Goal: Task Accomplishment & Management: Manage account settings

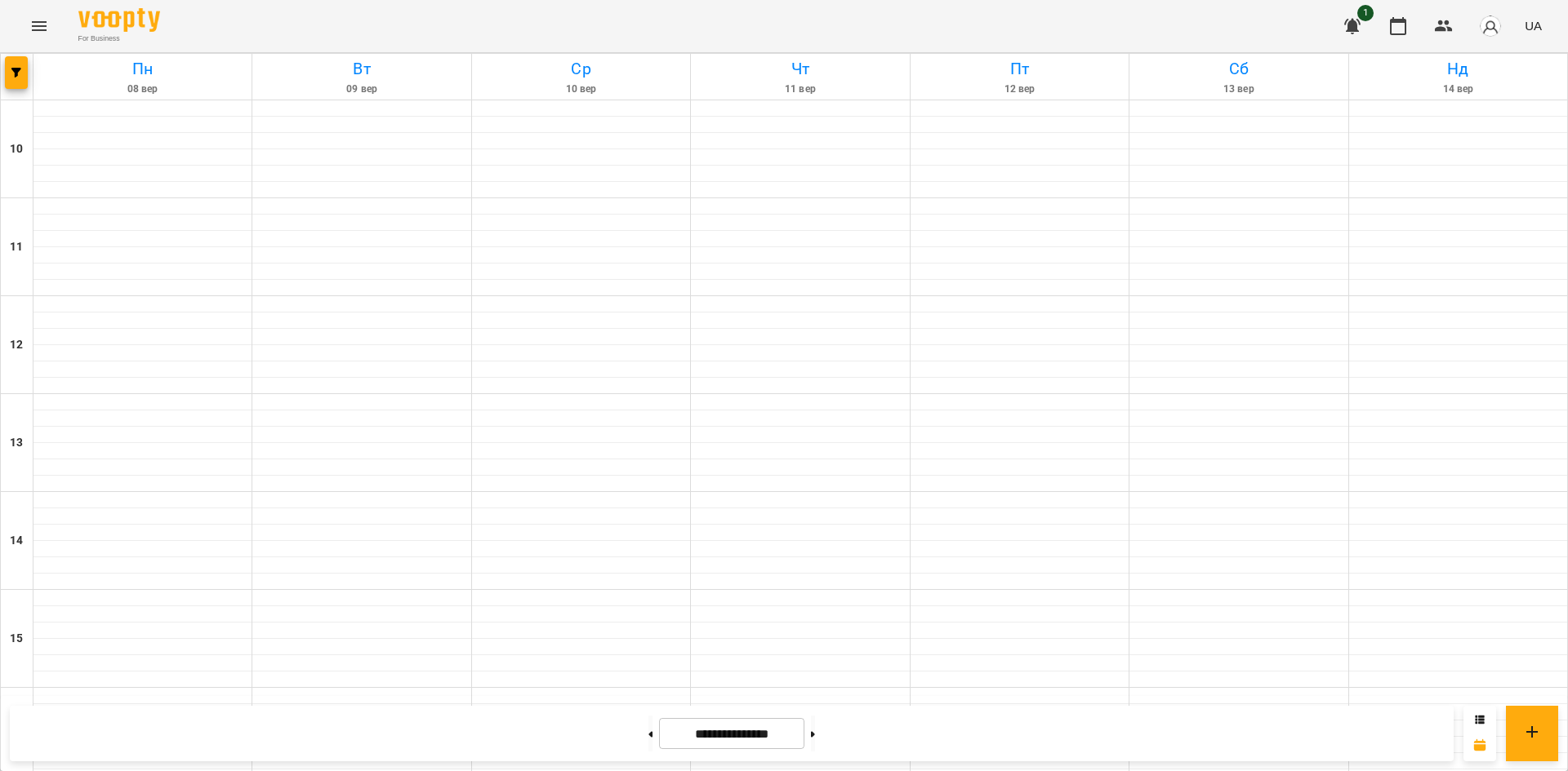
scroll to position [676, 0]
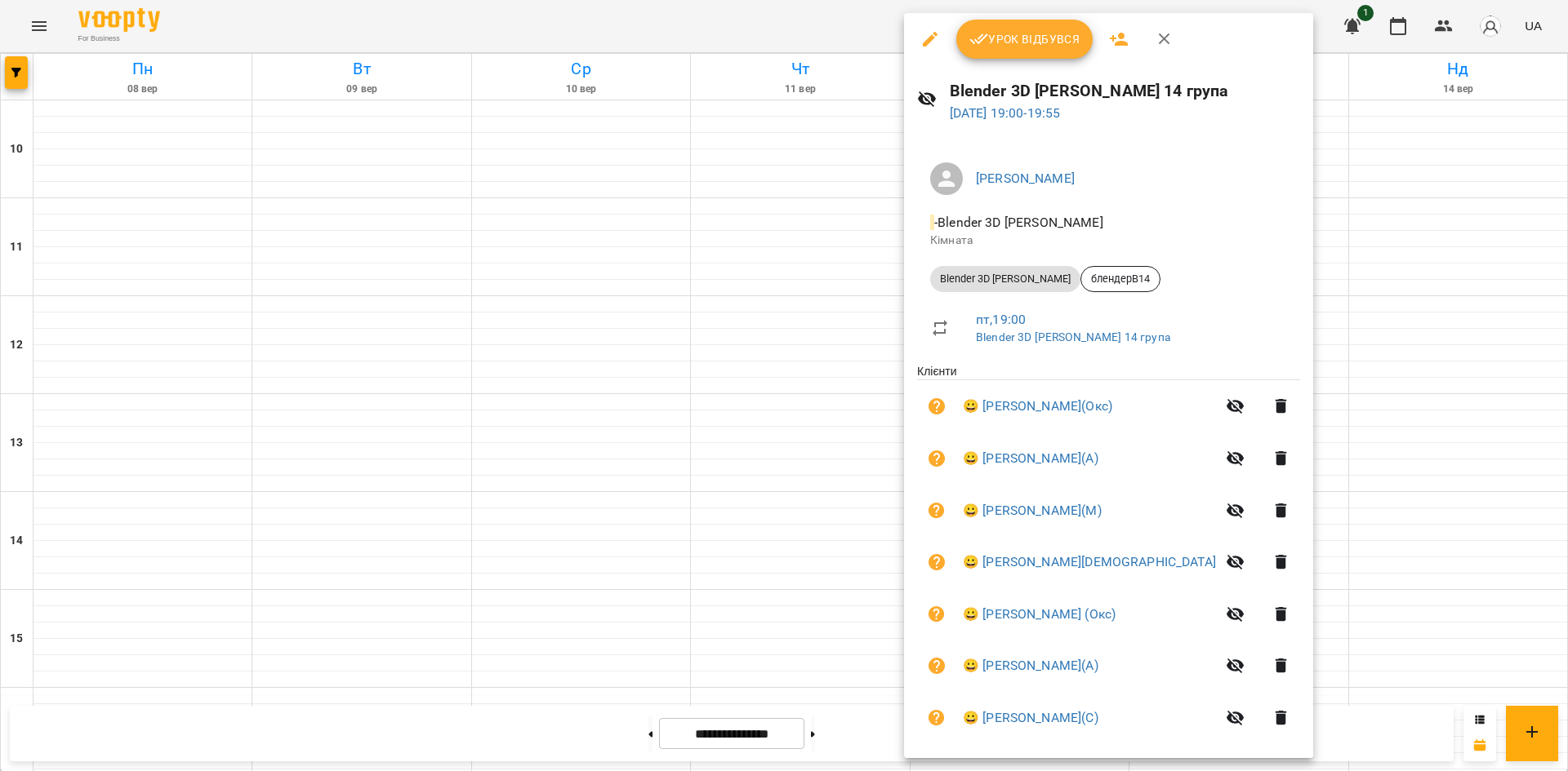
click at [1010, 44] on span "Урок відбувся" at bounding box center [1024, 39] width 111 height 19
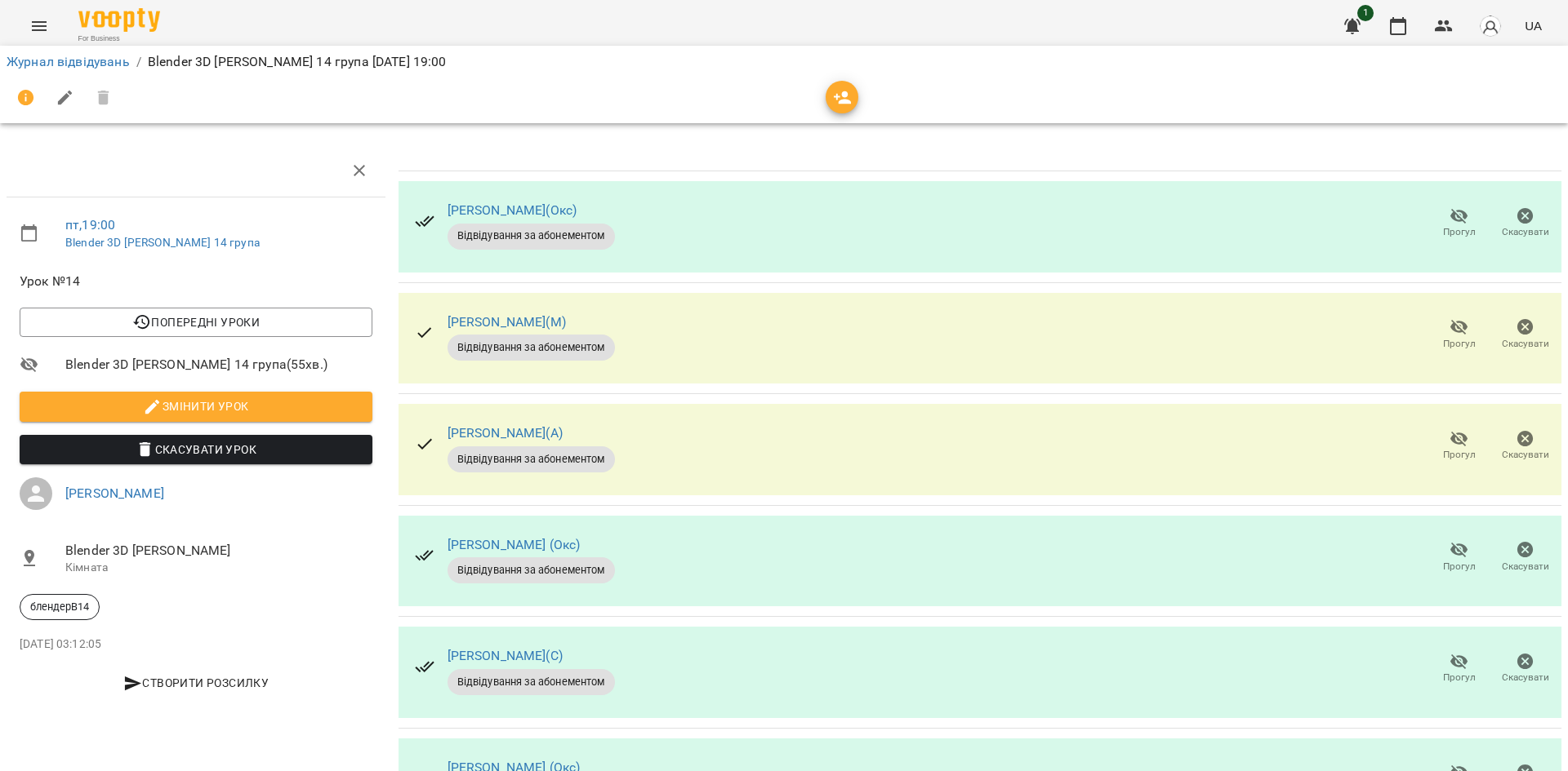
click at [1450, 219] on icon "button" at bounding box center [1460, 216] width 19 height 19
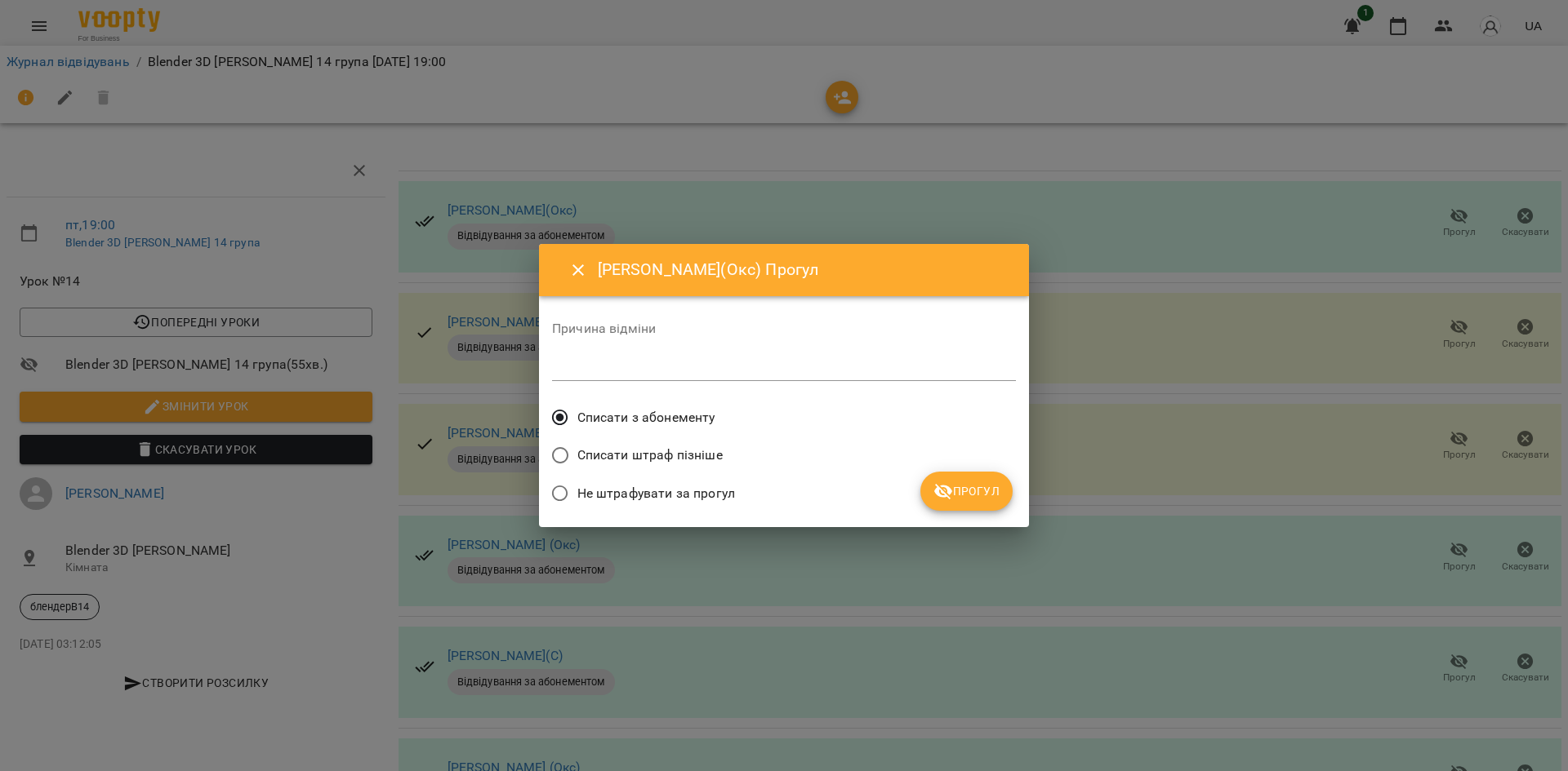
click at [976, 486] on span "Прогул" at bounding box center [966, 491] width 66 height 19
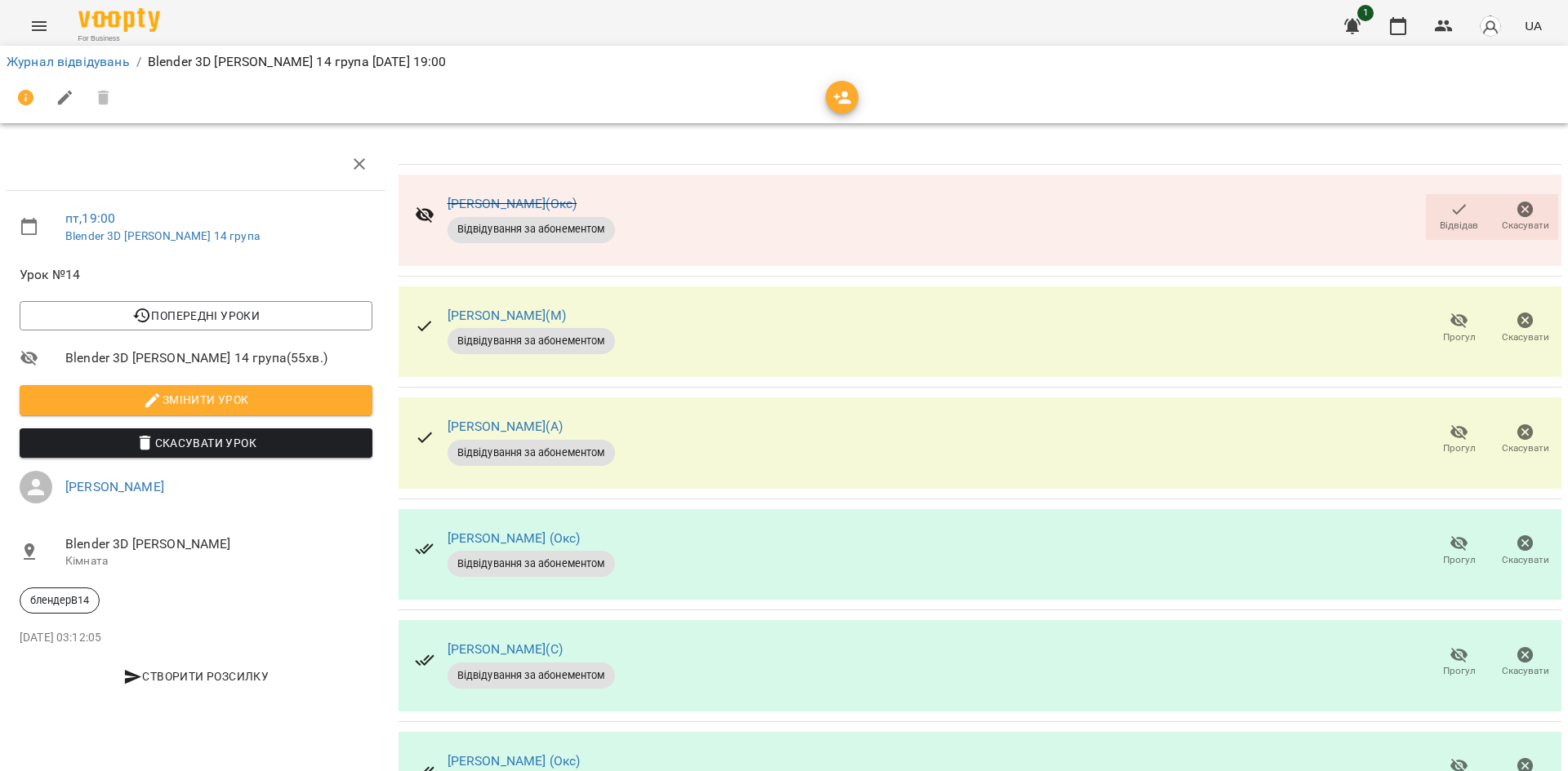
scroll to position [236, 0]
click at [1454, 648] on icon "button" at bounding box center [1459, 656] width 18 height 15
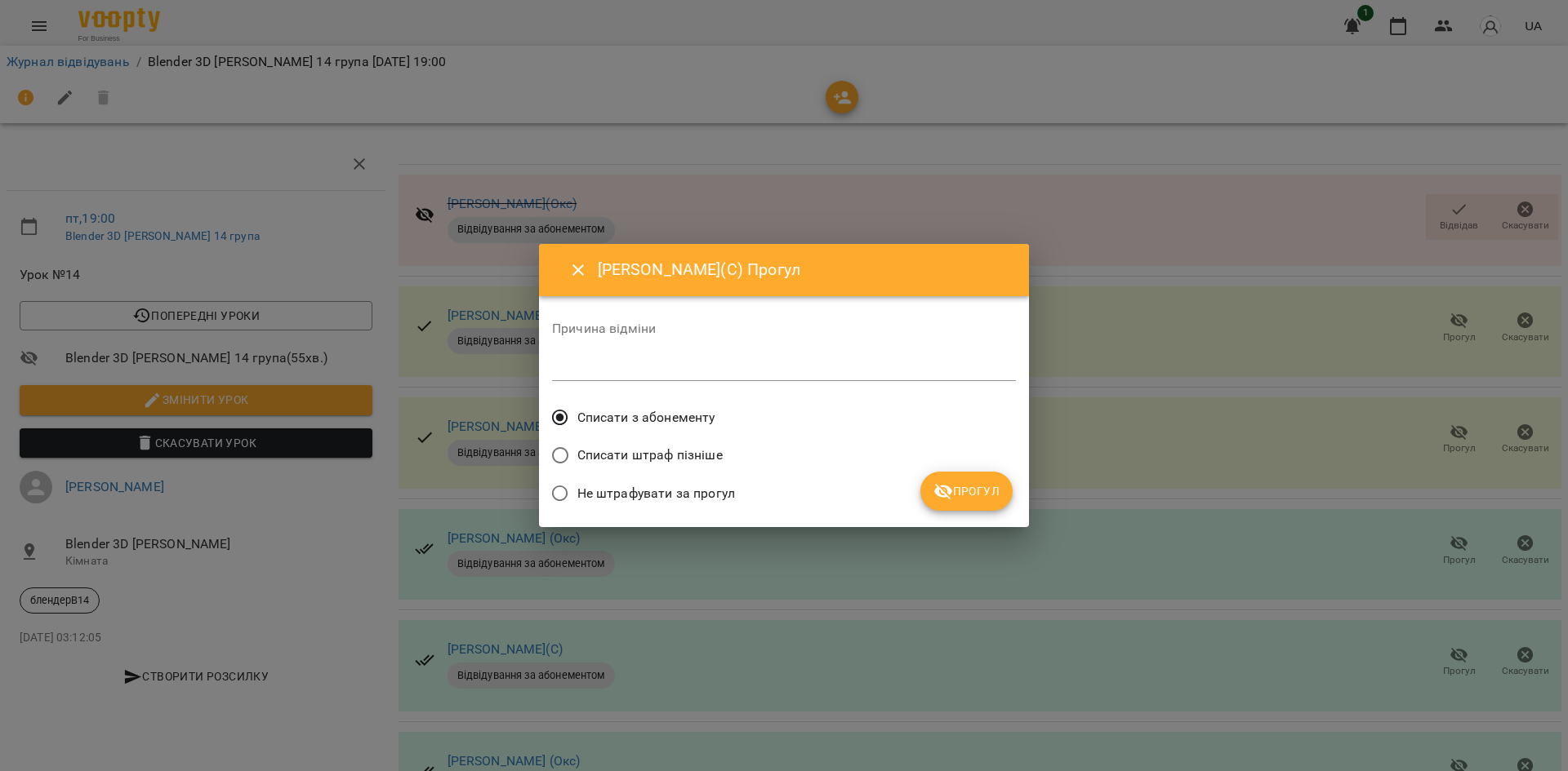
click at [996, 487] on span "Прогул" at bounding box center [966, 491] width 66 height 19
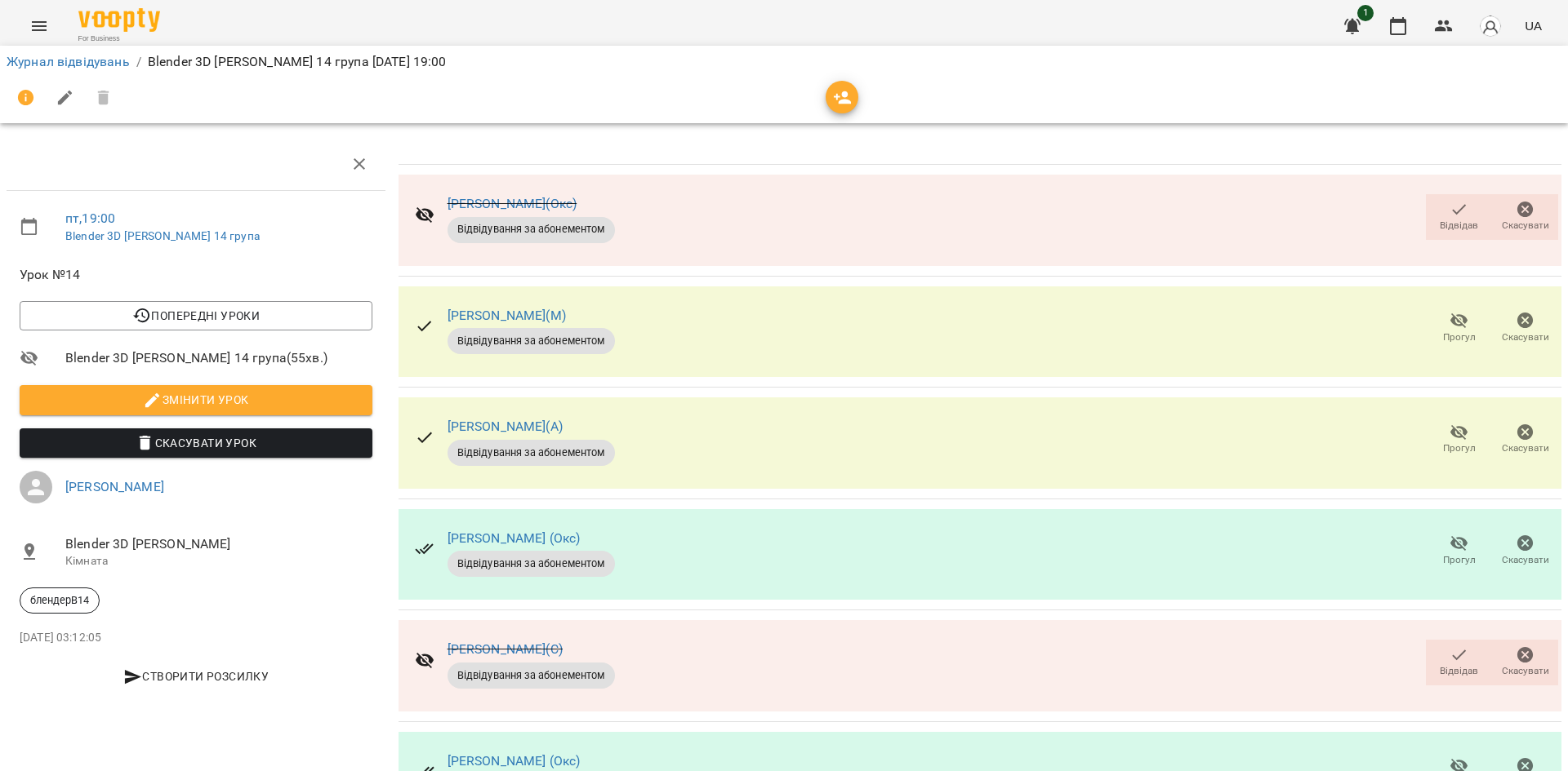
scroll to position [317, 0]
click at [1450, 759] on icon "button" at bounding box center [1459, 767] width 18 height 15
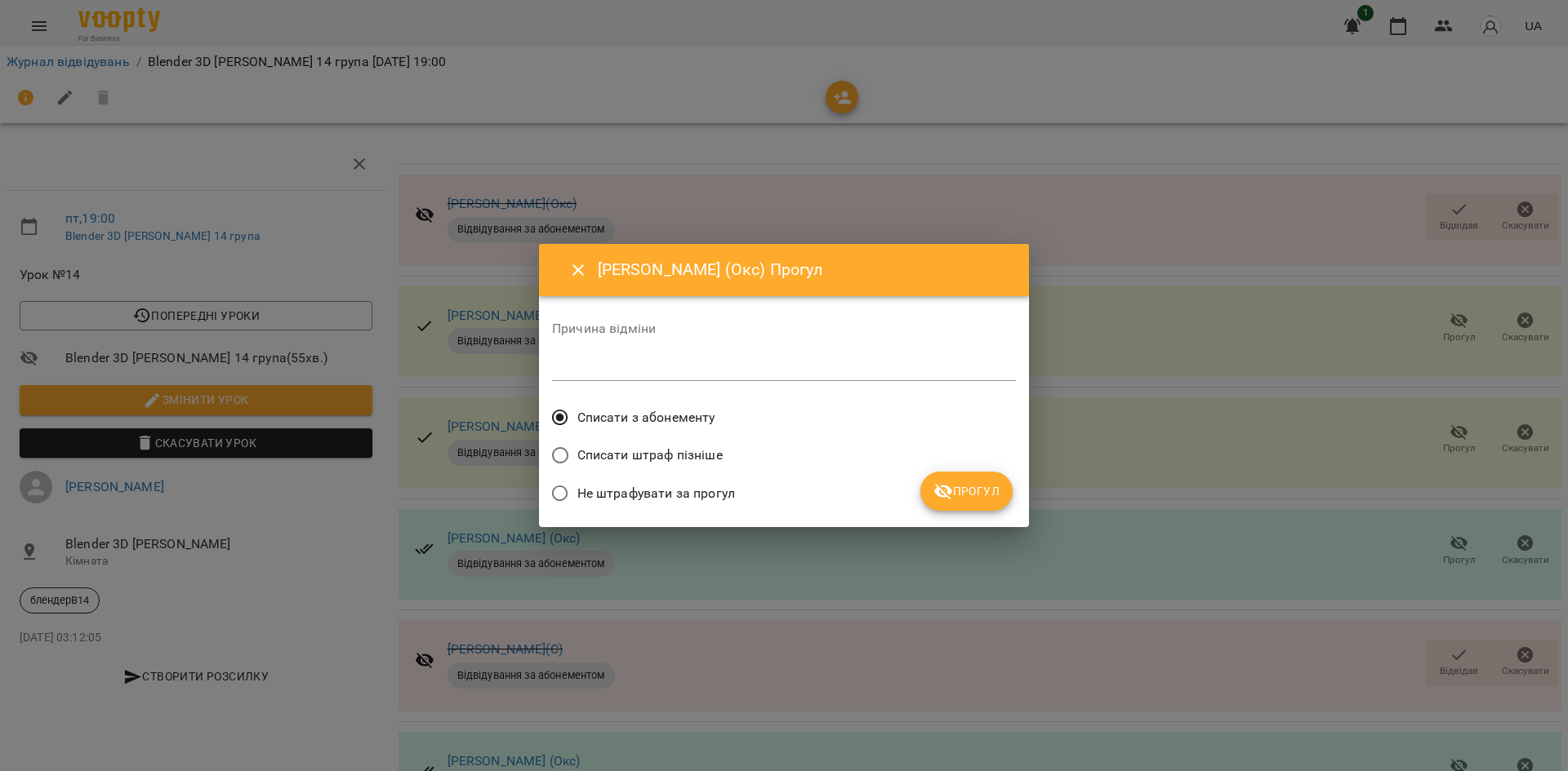
click at [1002, 498] on button "Прогул" at bounding box center [966, 491] width 92 height 39
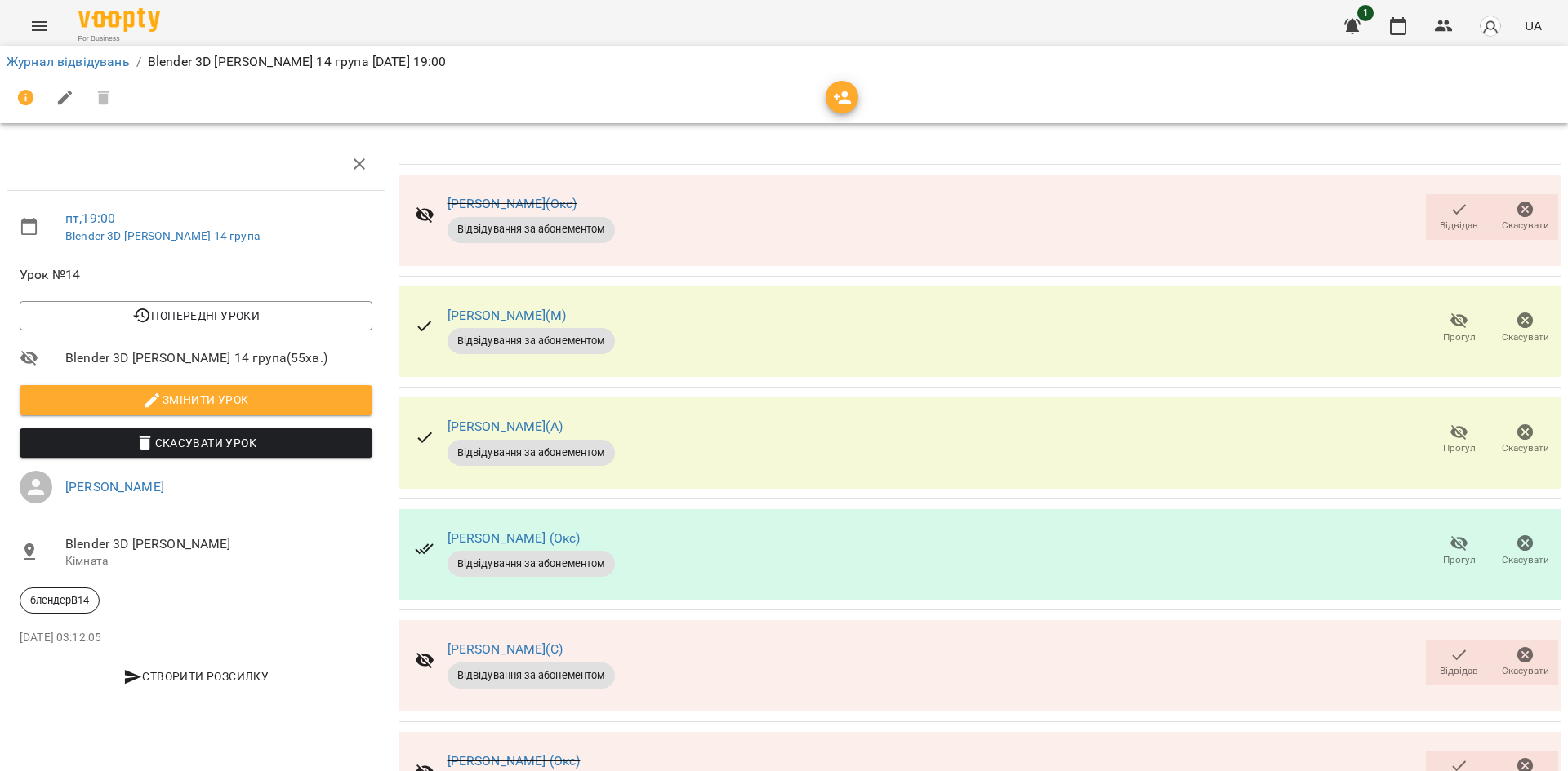
scroll to position [0, 0]
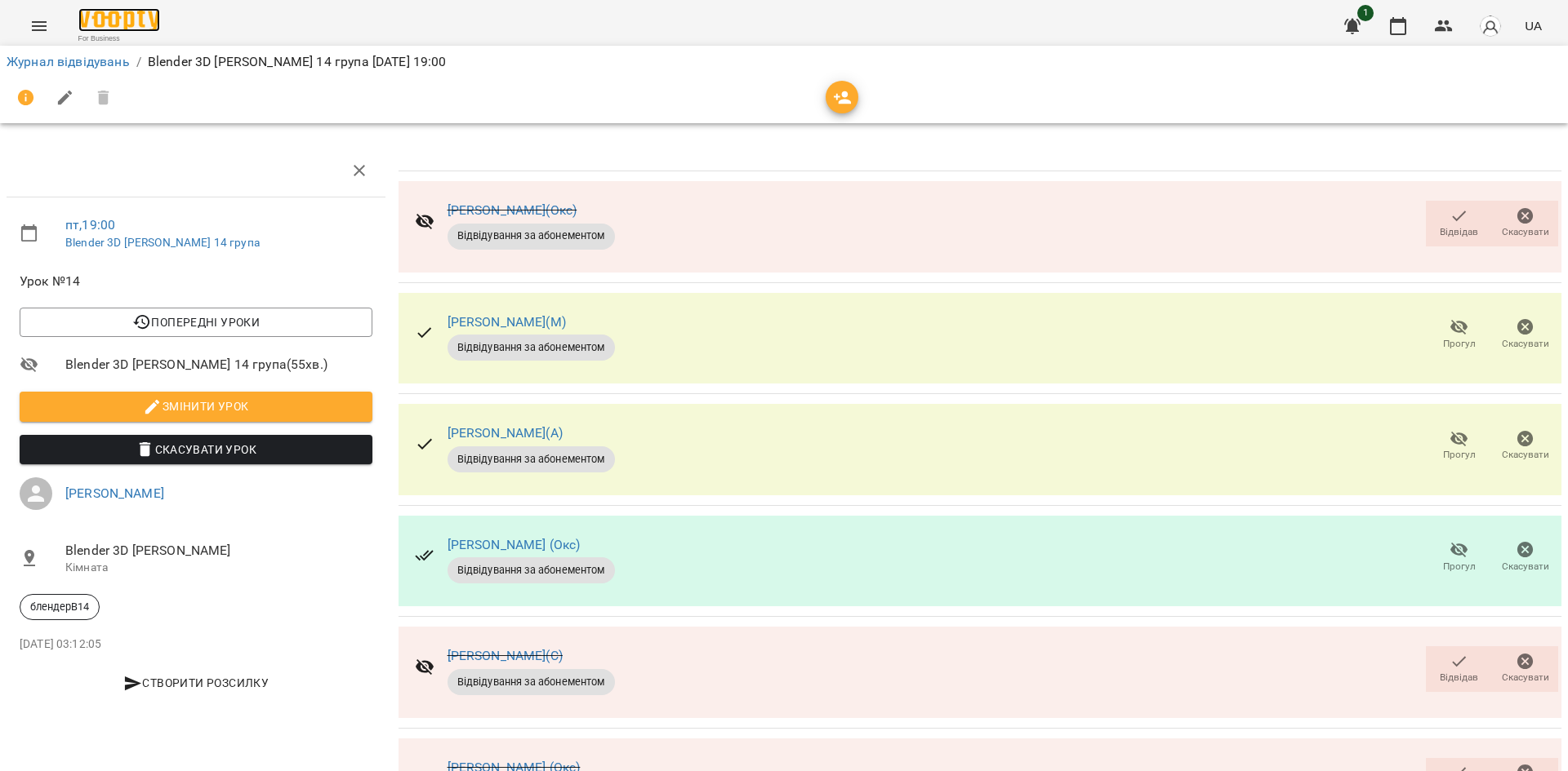
click at [107, 22] on img at bounding box center [119, 19] width 81 height 23
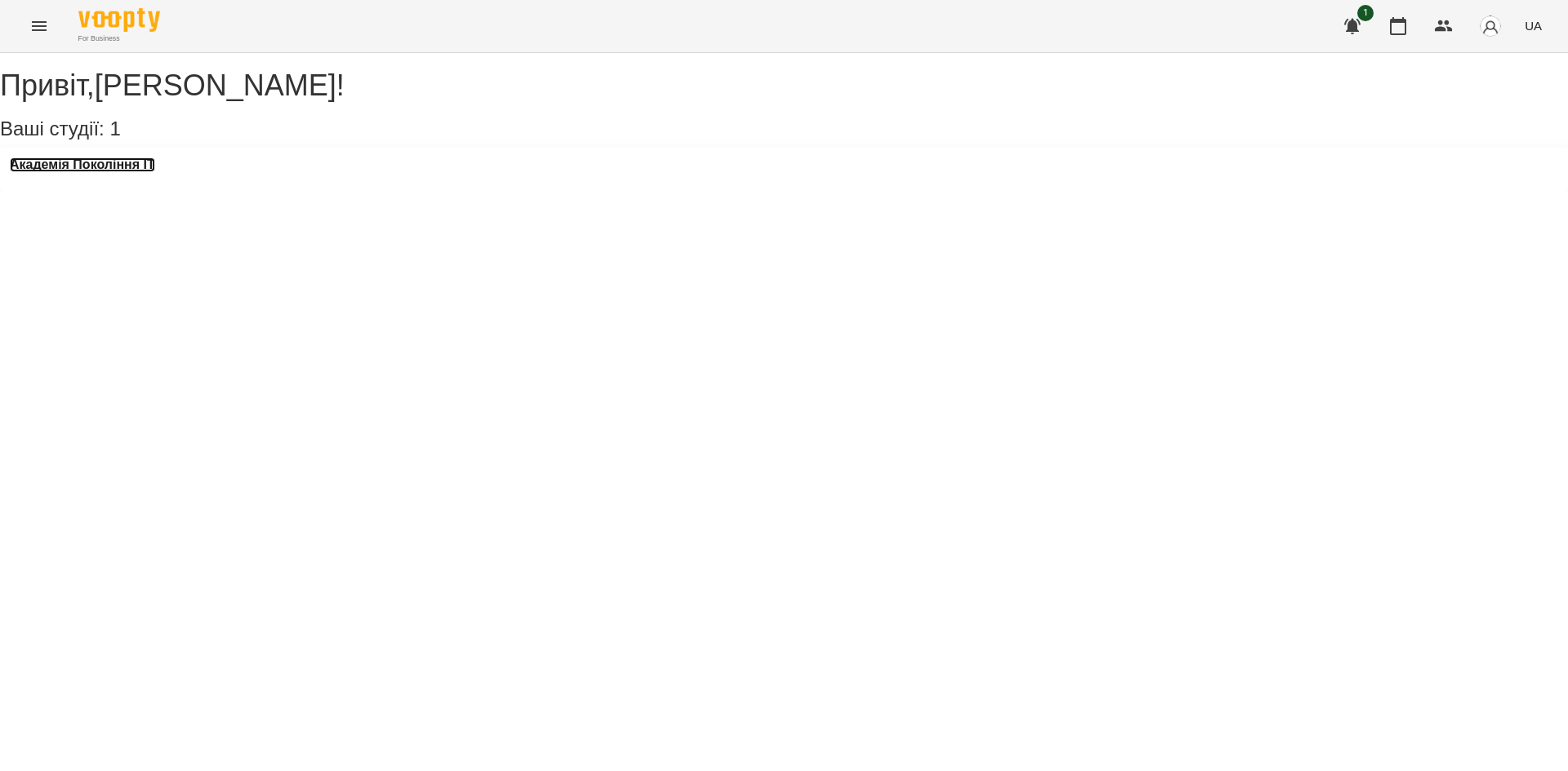
click at [155, 172] on h3 "Академія Покоління ІТ" at bounding box center [82, 164] width 145 height 15
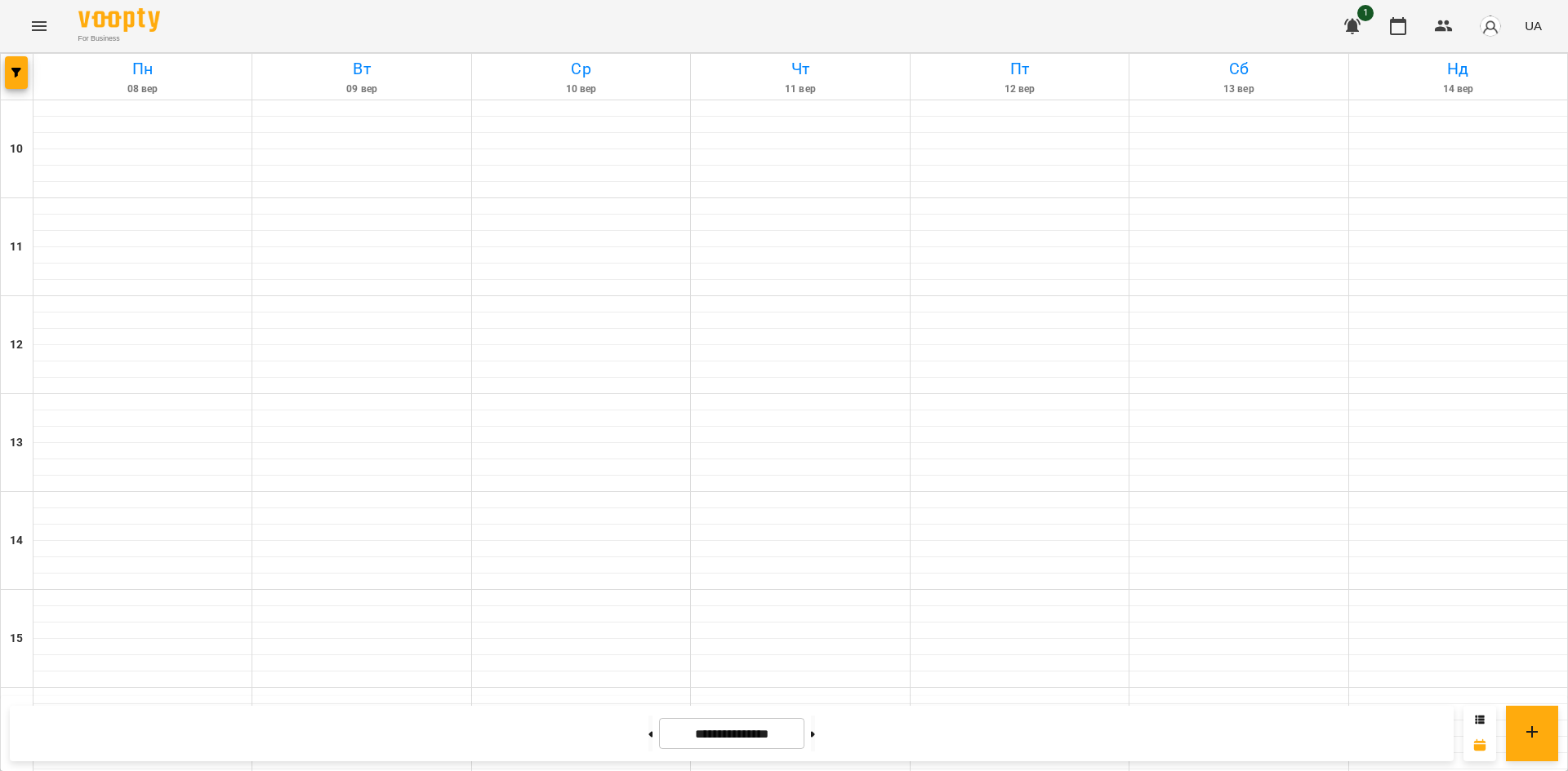
scroll to position [653, 0]
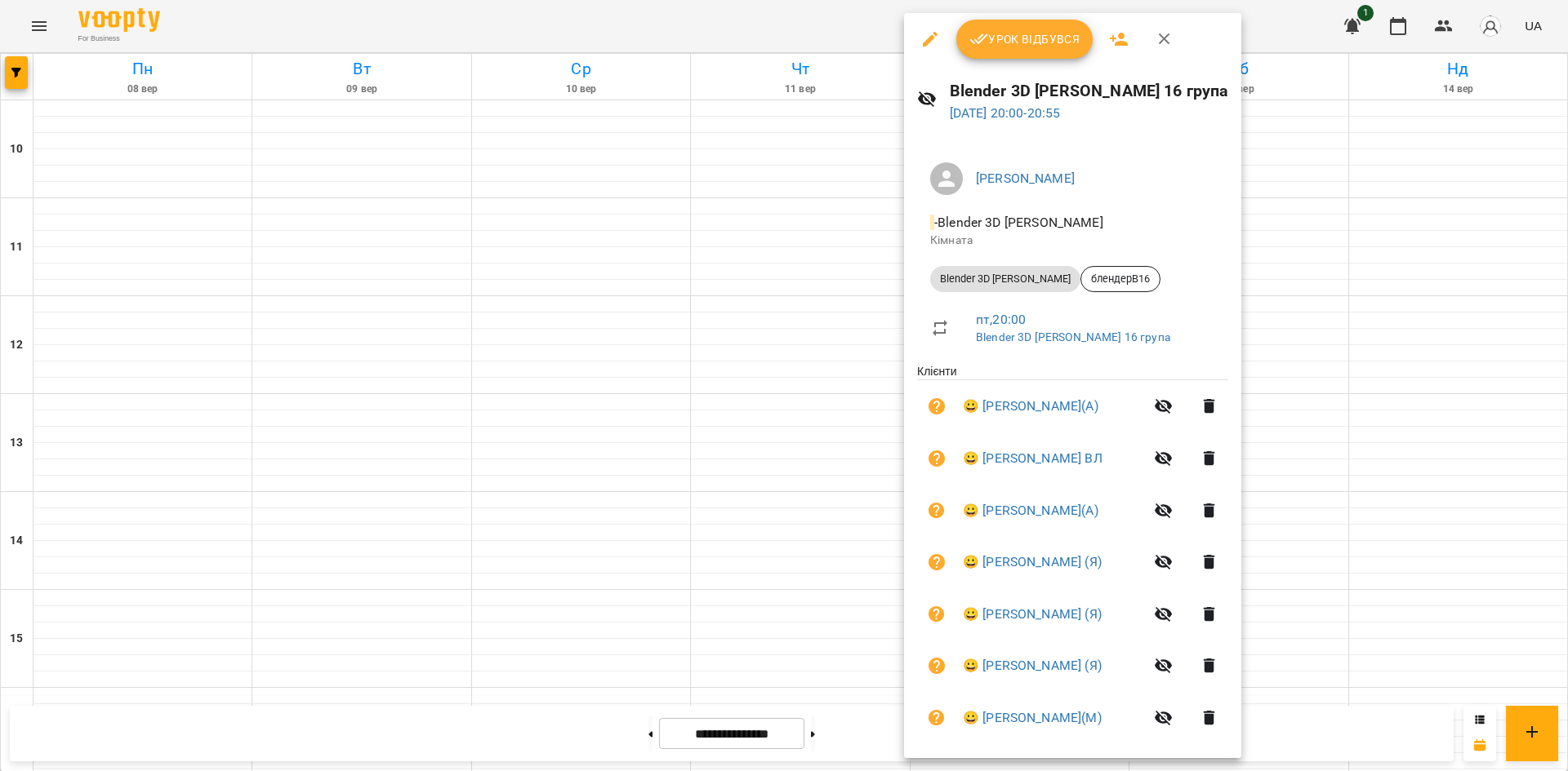
click at [1290, 430] on div at bounding box center [784, 385] width 1568 height 771
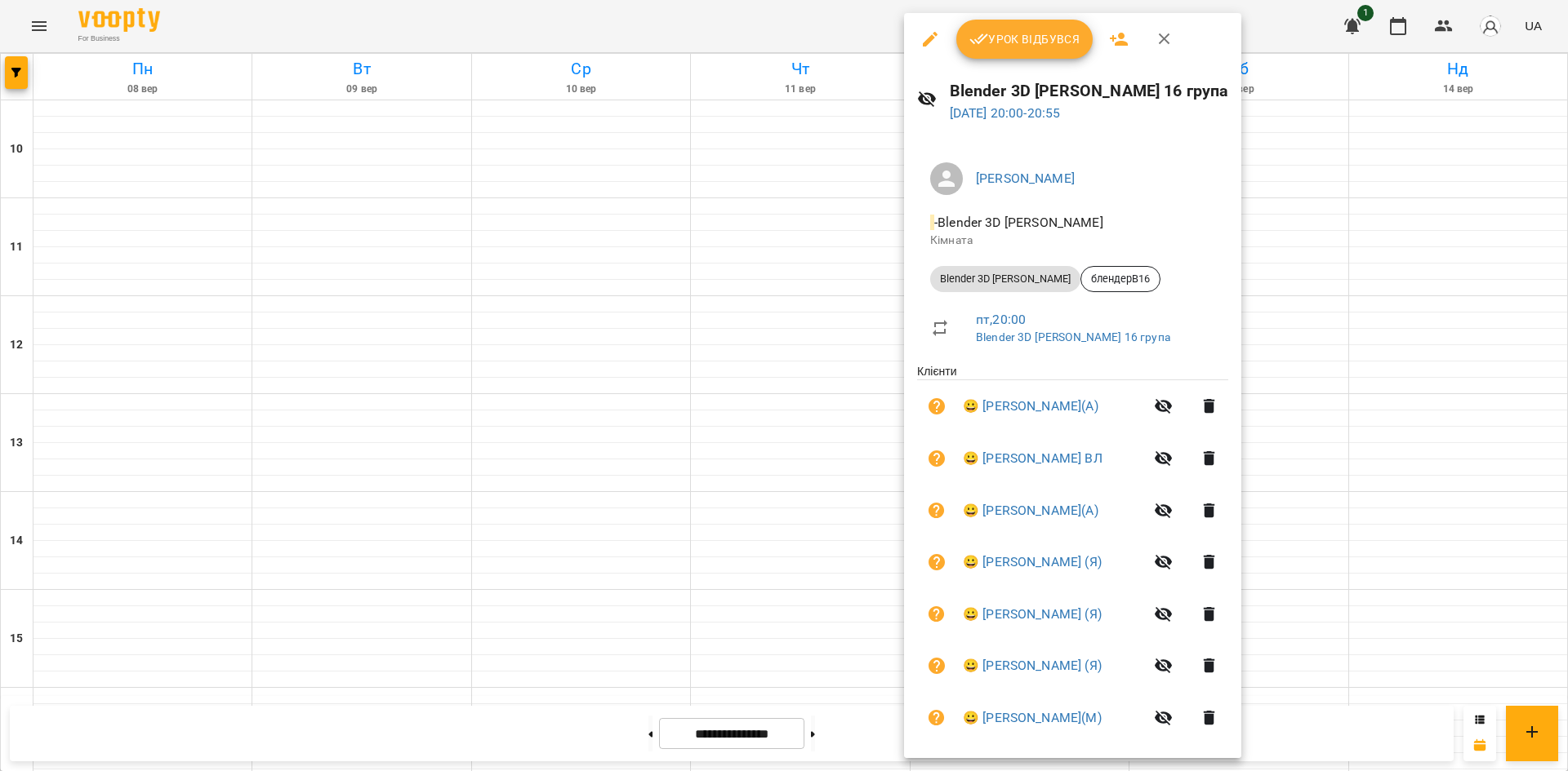
click at [1070, 58] on button "Урок відбувся" at bounding box center [1025, 39] width 137 height 39
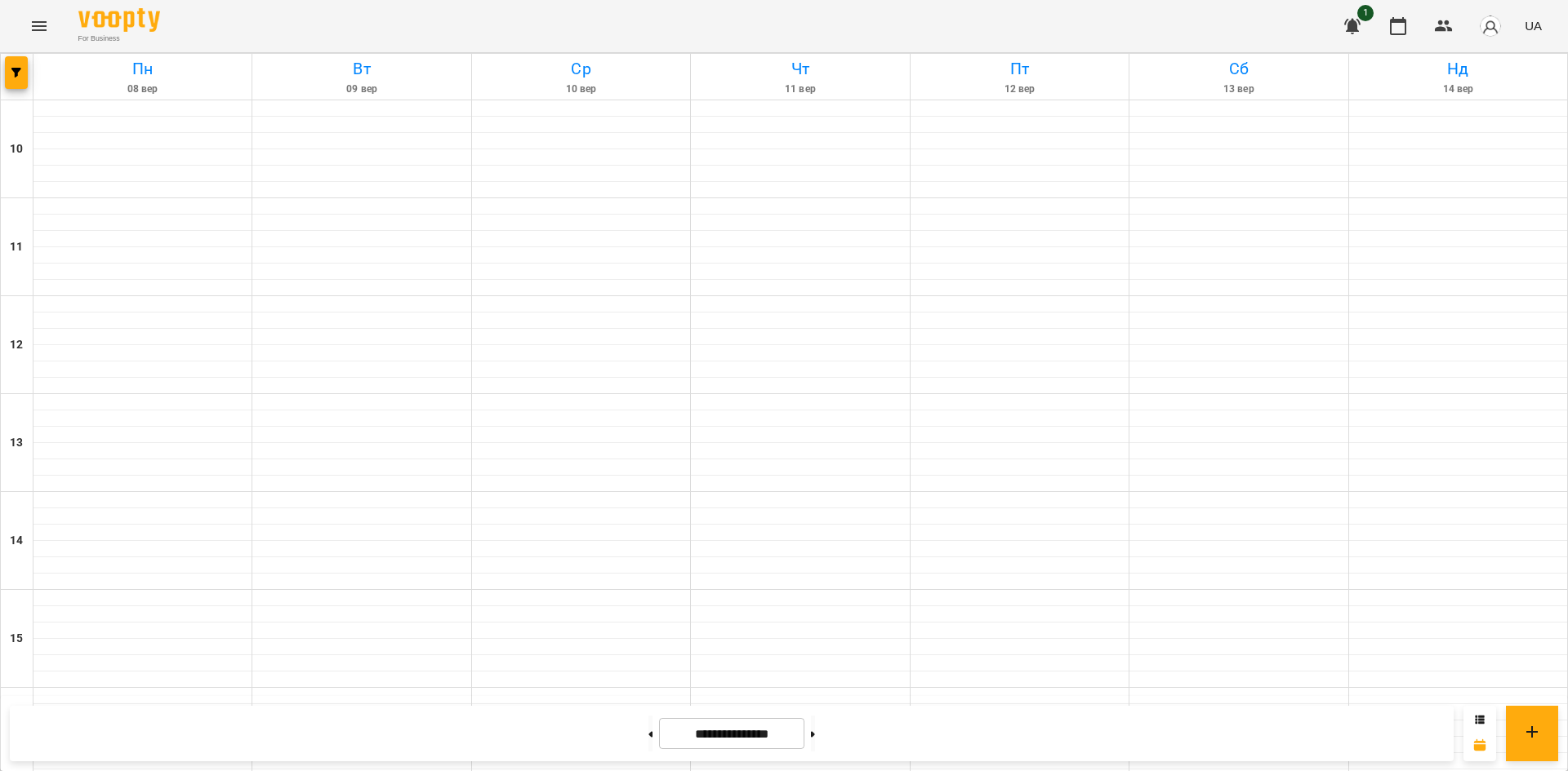
scroll to position [676, 0]
